Goal: Information Seeking & Learning: Learn about a topic

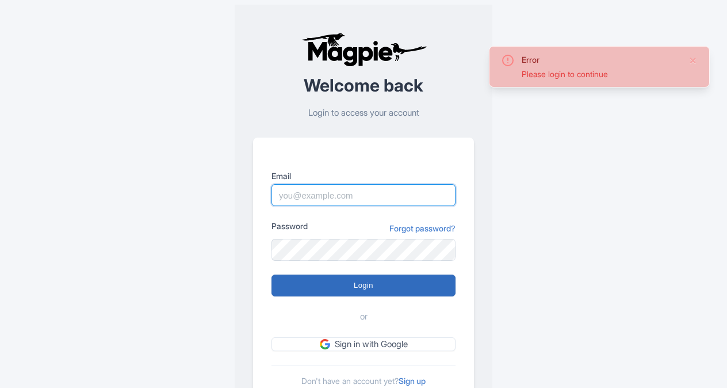
type input "[PERSON_NAME][EMAIL_ADDRESS][PERSON_NAME][DOMAIN_NAME]"
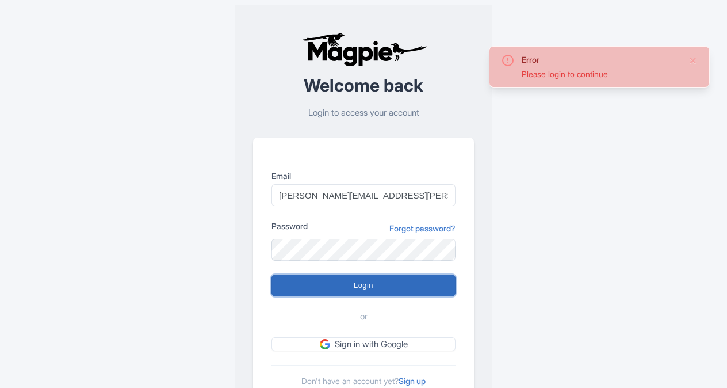
click at [339, 288] on input "Login" at bounding box center [363, 285] width 184 height 22
type input "Logging in..."
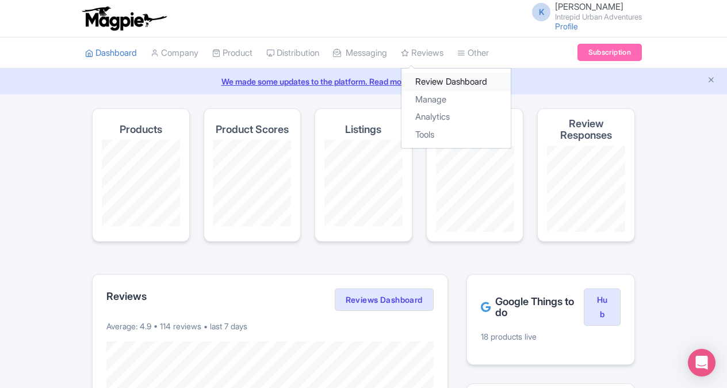
click at [446, 80] on link "Review Dashboard" at bounding box center [455, 82] width 109 height 18
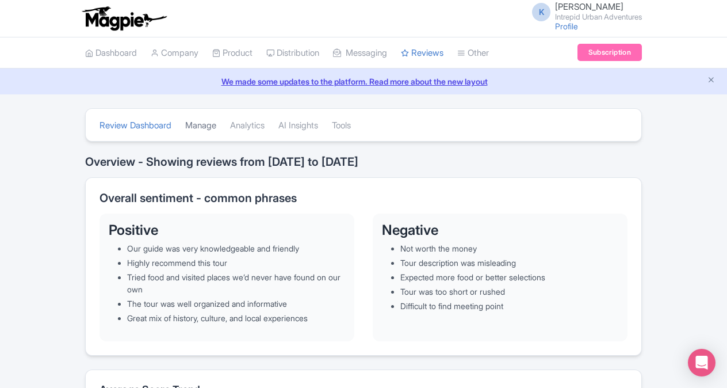
click at [205, 126] on link "Manage" at bounding box center [200, 126] width 31 height 32
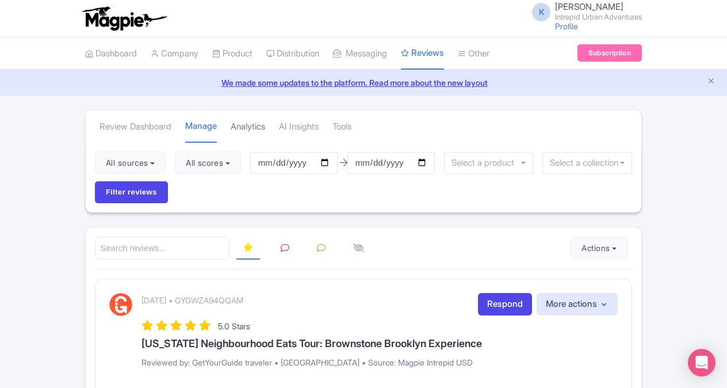
click at [261, 124] on link "Analytics" at bounding box center [248, 127] width 35 height 32
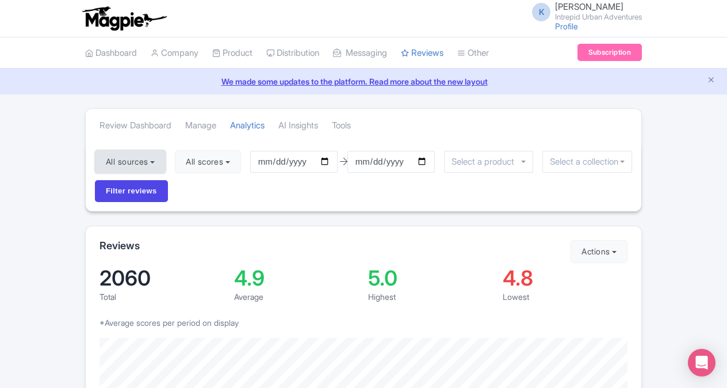
click at [150, 160] on button "All sources" at bounding box center [130, 161] width 71 height 23
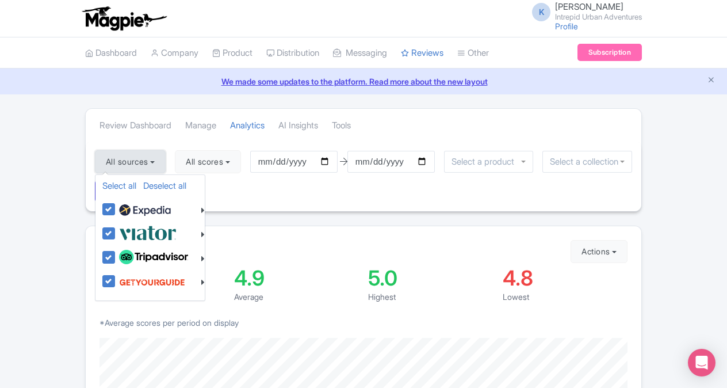
click at [148, 159] on button "All sources" at bounding box center [130, 161] width 71 height 23
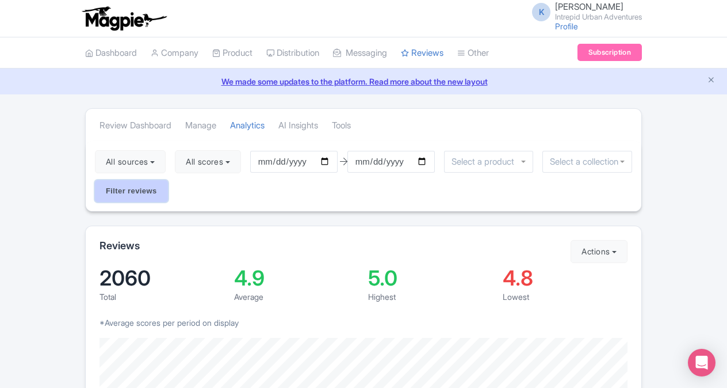
click at [131, 187] on input "Filter reviews" at bounding box center [131, 191] width 73 height 22
click at [140, 163] on button "4 sources" at bounding box center [128, 161] width 67 height 23
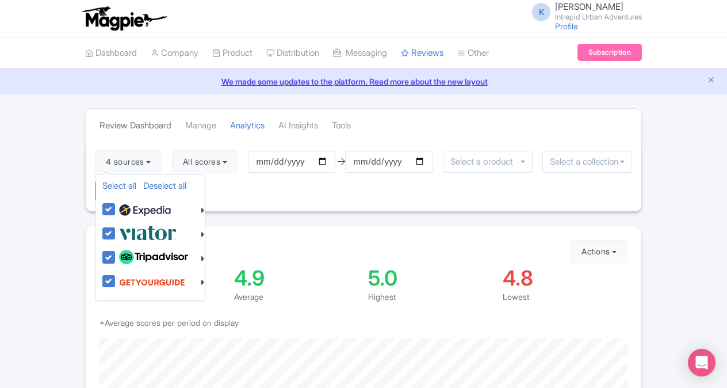
click at [144, 124] on link "Review Dashboard" at bounding box center [135, 126] width 72 height 32
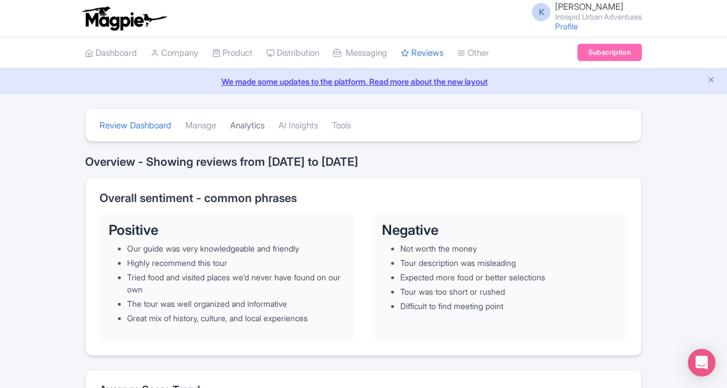
click at [248, 124] on link "Analytics" at bounding box center [247, 126] width 35 height 32
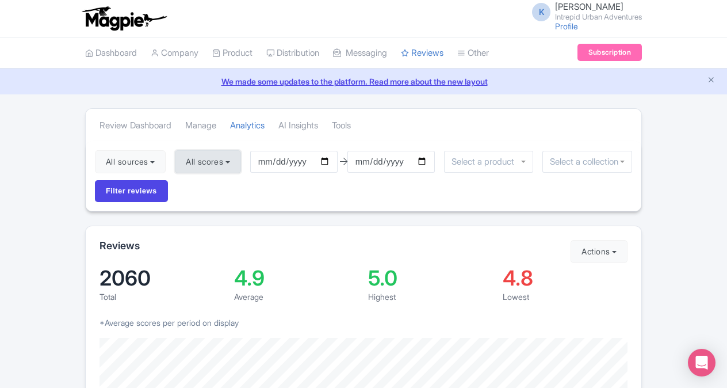
click at [232, 160] on button "All scores" at bounding box center [208, 161] width 66 height 23
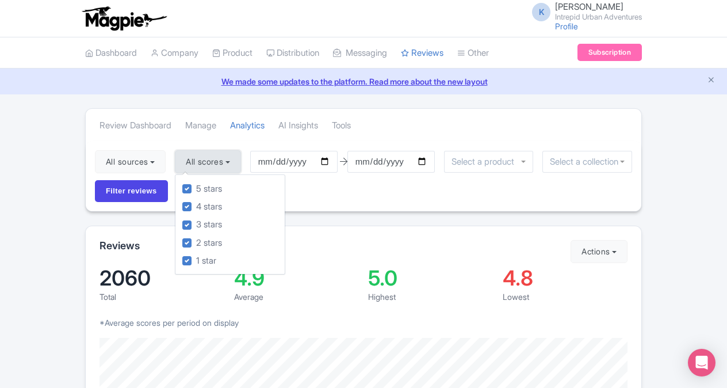
click at [232, 160] on button "All scores" at bounding box center [208, 161] width 66 height 23
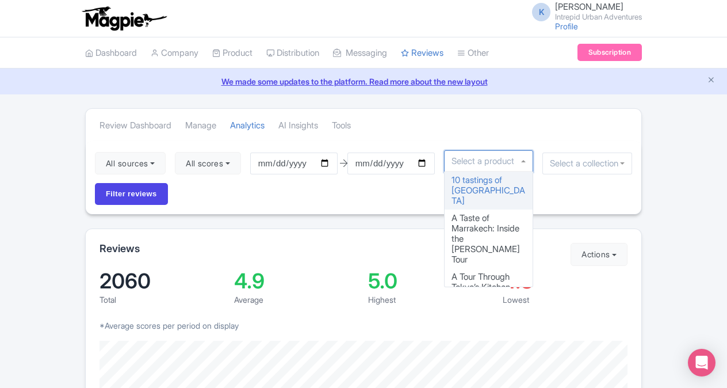
click at [526, 156] on div at bounding box center [489, 161] width 90 height 22
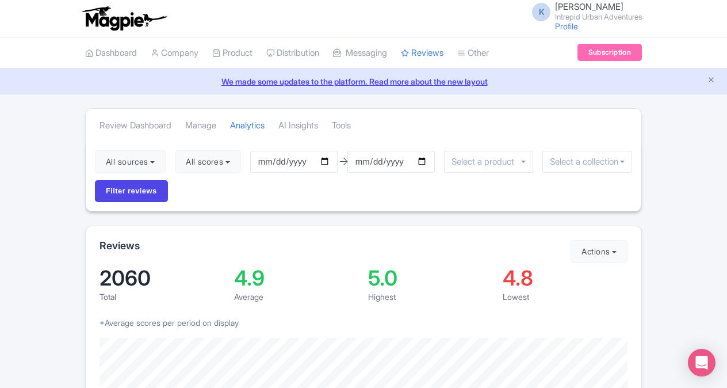
click at [604, 167] on div at bounding box center [587, 162] width 90 height 22
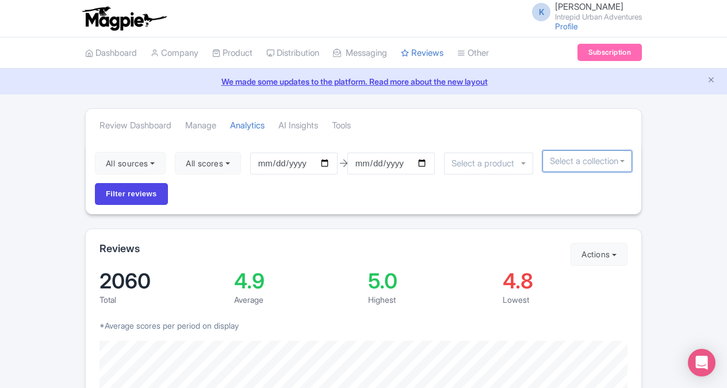
click at [568, 166] on div at bounding box center [587, 161] width 90 height 22
click at [623, 160] on div at bounding box center [587, 161] width 90 height 22
type input "denver"
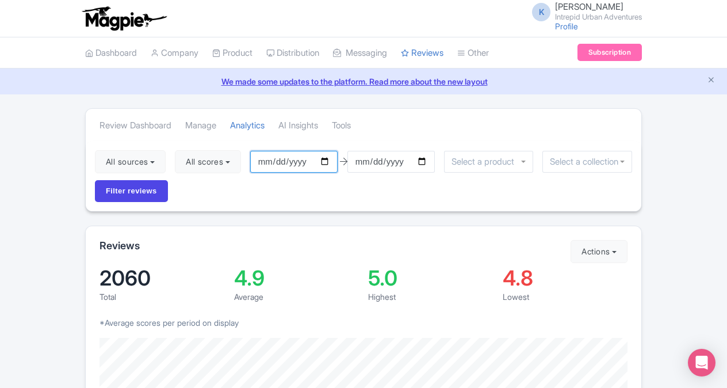
click at [331, 160] on input "2025-05-26" at bounding box center [293, 162] width 87 height 22
type input "[DATE]"
click at [560, 159] on input "select-one" at bounding box center [587, 161] width 75 height 10
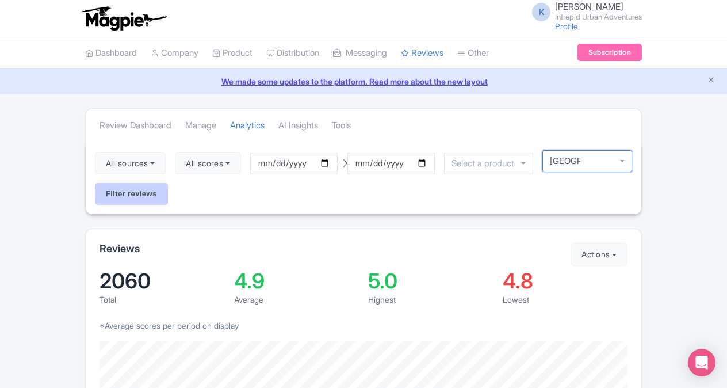
type input "denver"
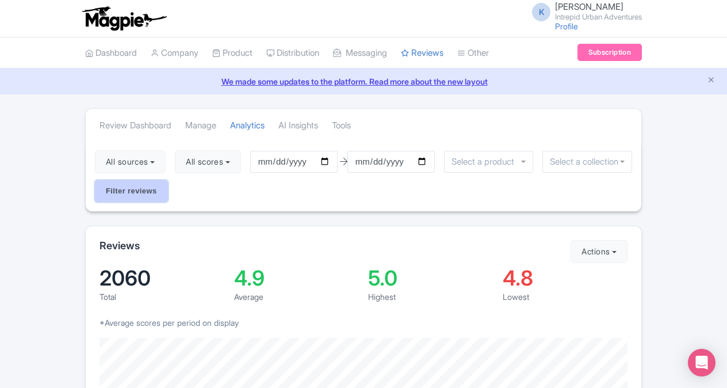
click at [141, 193] on input "Filter reviews" at bounding box center [131, 191] width 73 height 22
click at [588, 156] on input "select-one" at bounding box center [587, 161] width 75 height 10
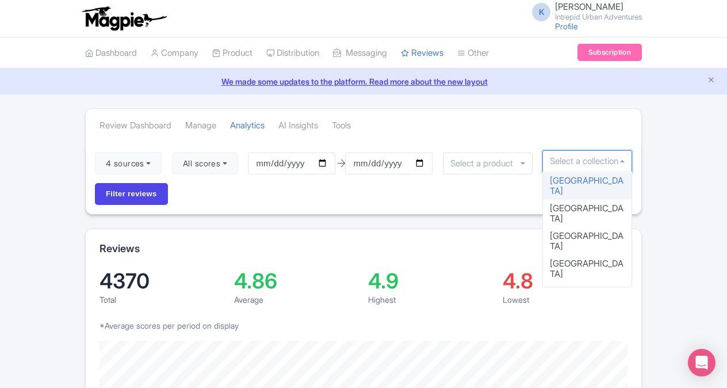
scroll to position [115, 0]
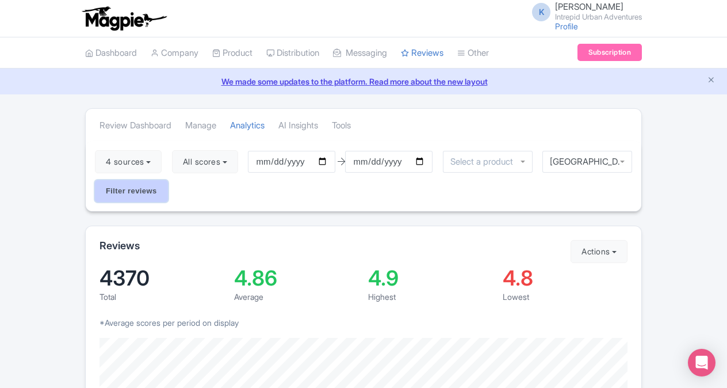
click at [143, 189] on input "Filter reviews" at bounding box center [131, 191] width 73 height 22
